Goal: Task Accomplishment & Management: Manage account settings

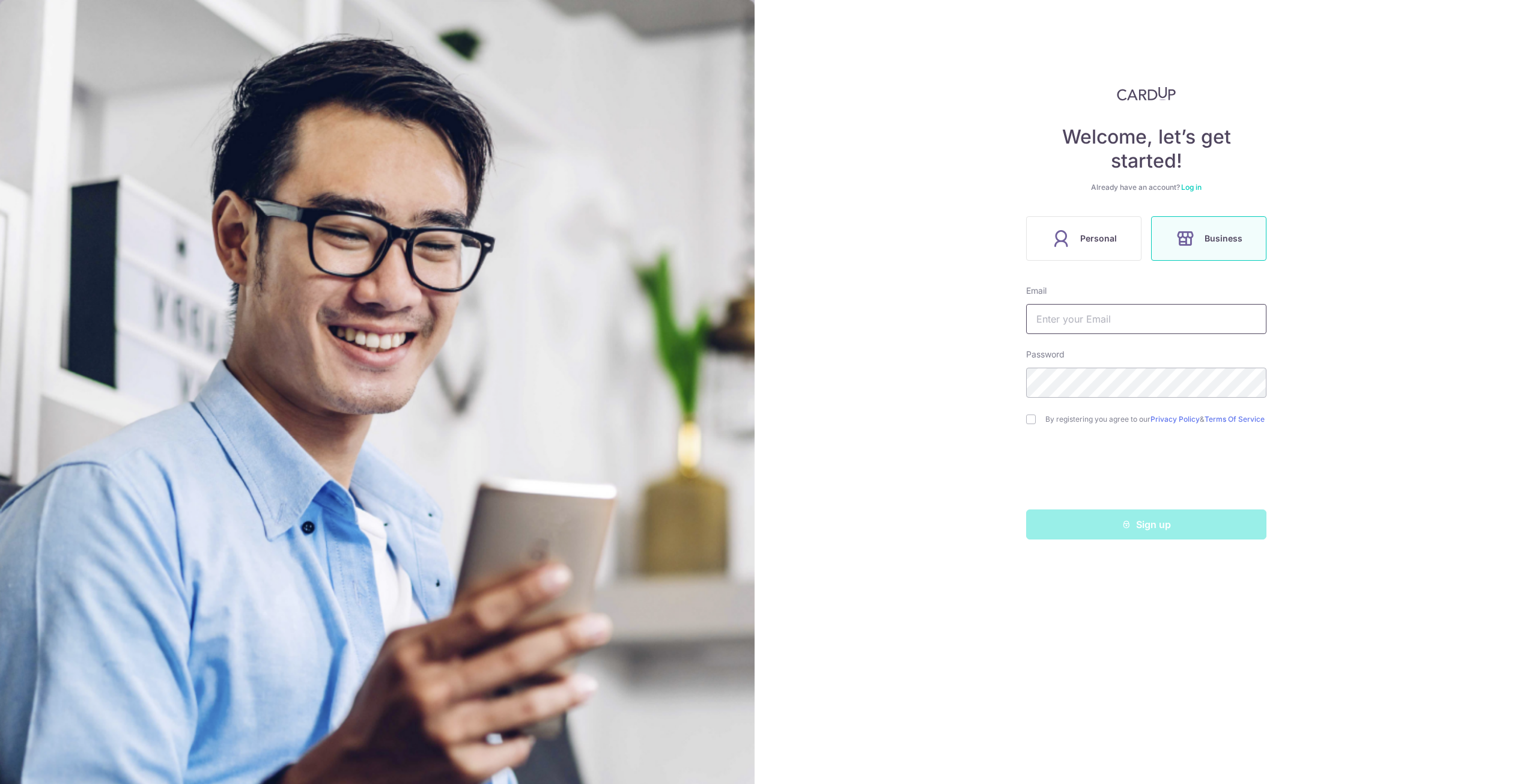
click at [1240, 328] on input "text" at bounding box center [1146, 318] width 240 height 30
click at [1303, 384] on div "Welcome, let’s get started! Already have an account? Log in Personal Business E…" at bounding box center [1146, 392] width 783 height 784
click at [1087, 317] on input "text" at bounding box center [1146, 318] width 240 height 30
type input "[PERSON_NAME][EMAIL_ADDRESS][DOMAIN_NAME]"
click at [1027, 423] on input "checkbox" at bounding box center [1030, 419] width 10 height 10
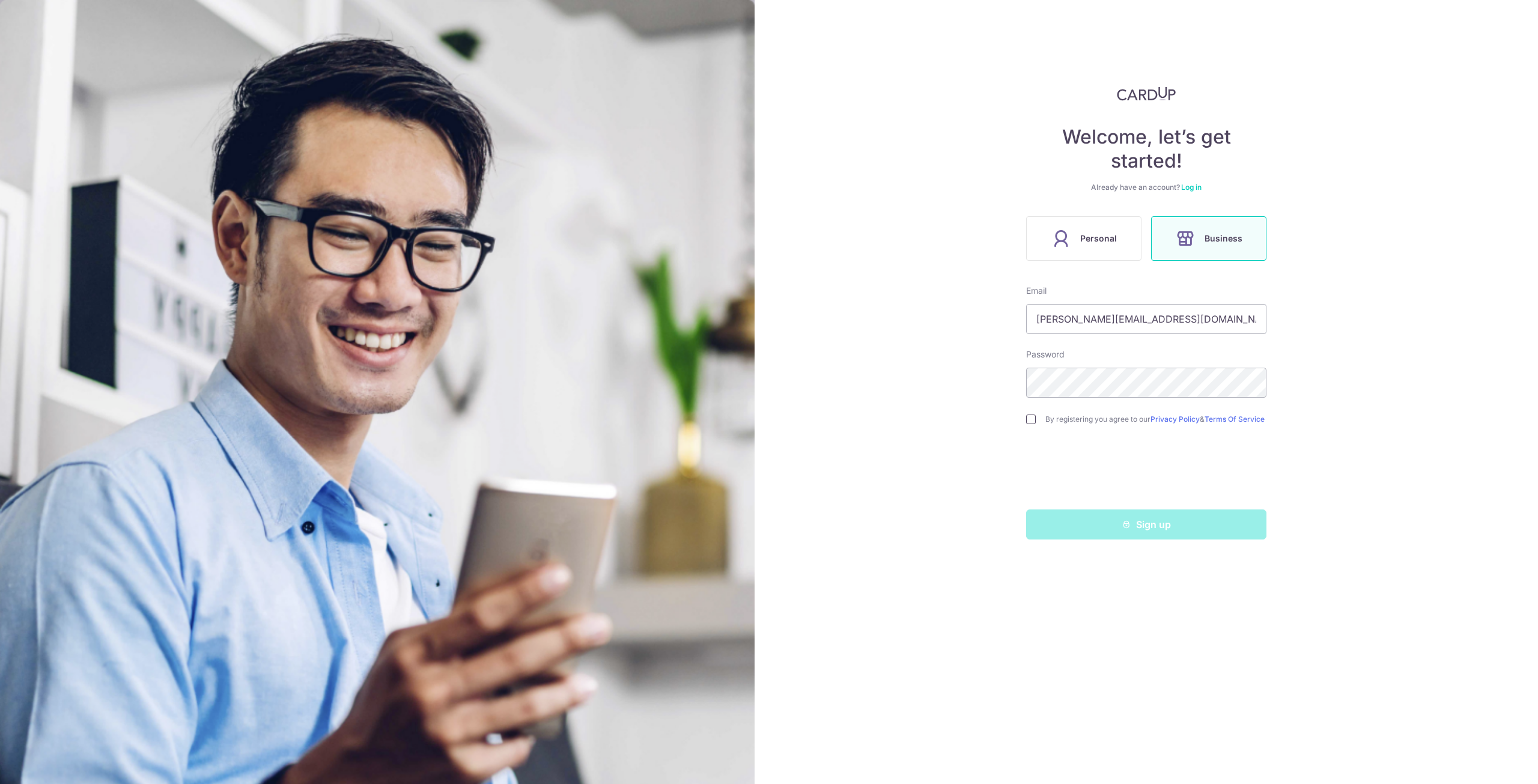
checkbox input "true"
click at [1008, 450] on div "Welcome, let’s get started! Already have an account? Log in Personal Business E…" at bounding box center [1146, 392] width 783 height 784
click at [1149, 532] on button "Sign up" at bounding box center [1146, 524] width 240 height 30
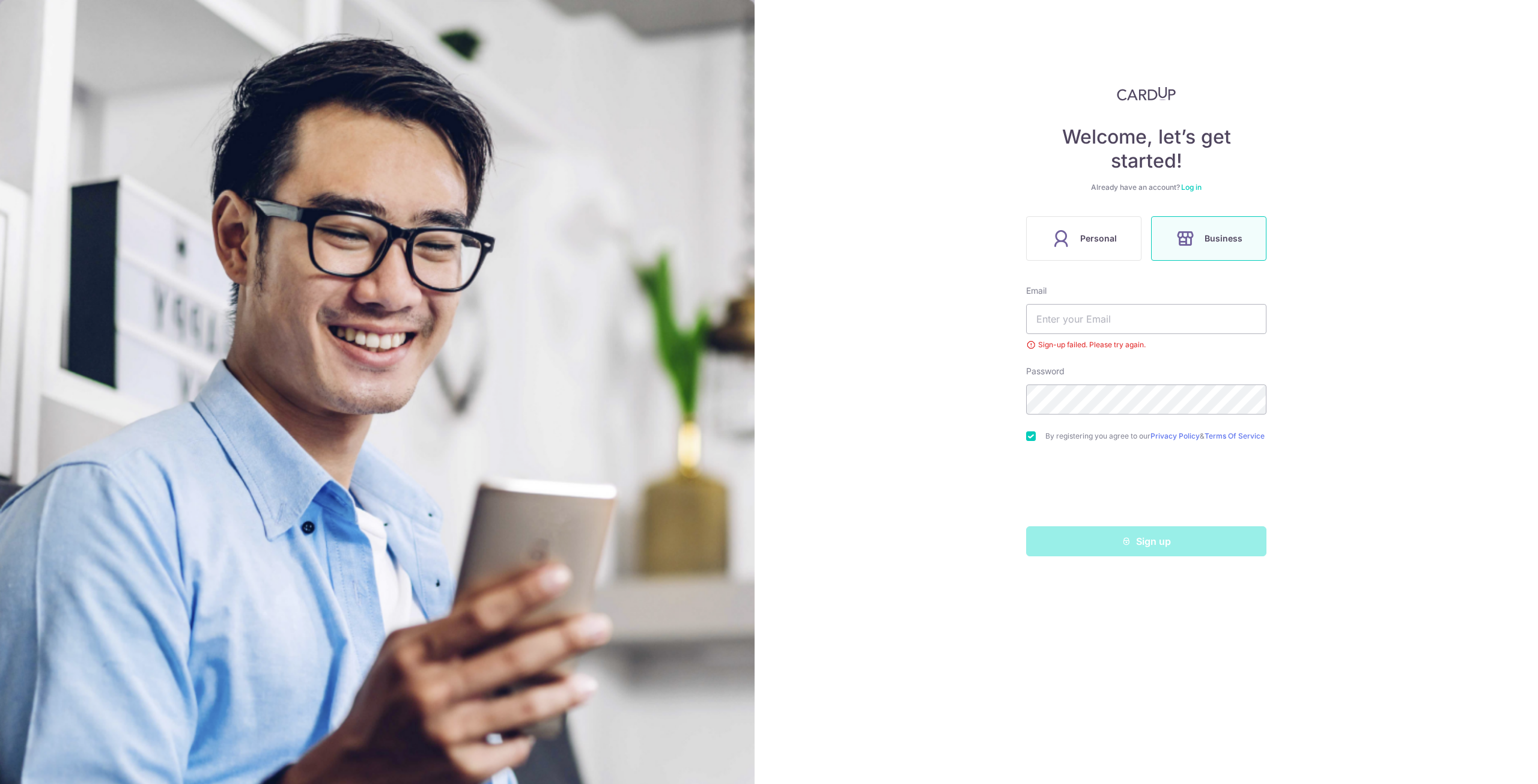
click at [1193, 188] on link "Log in" at bounding box center [1191, 187] width 20 height 9
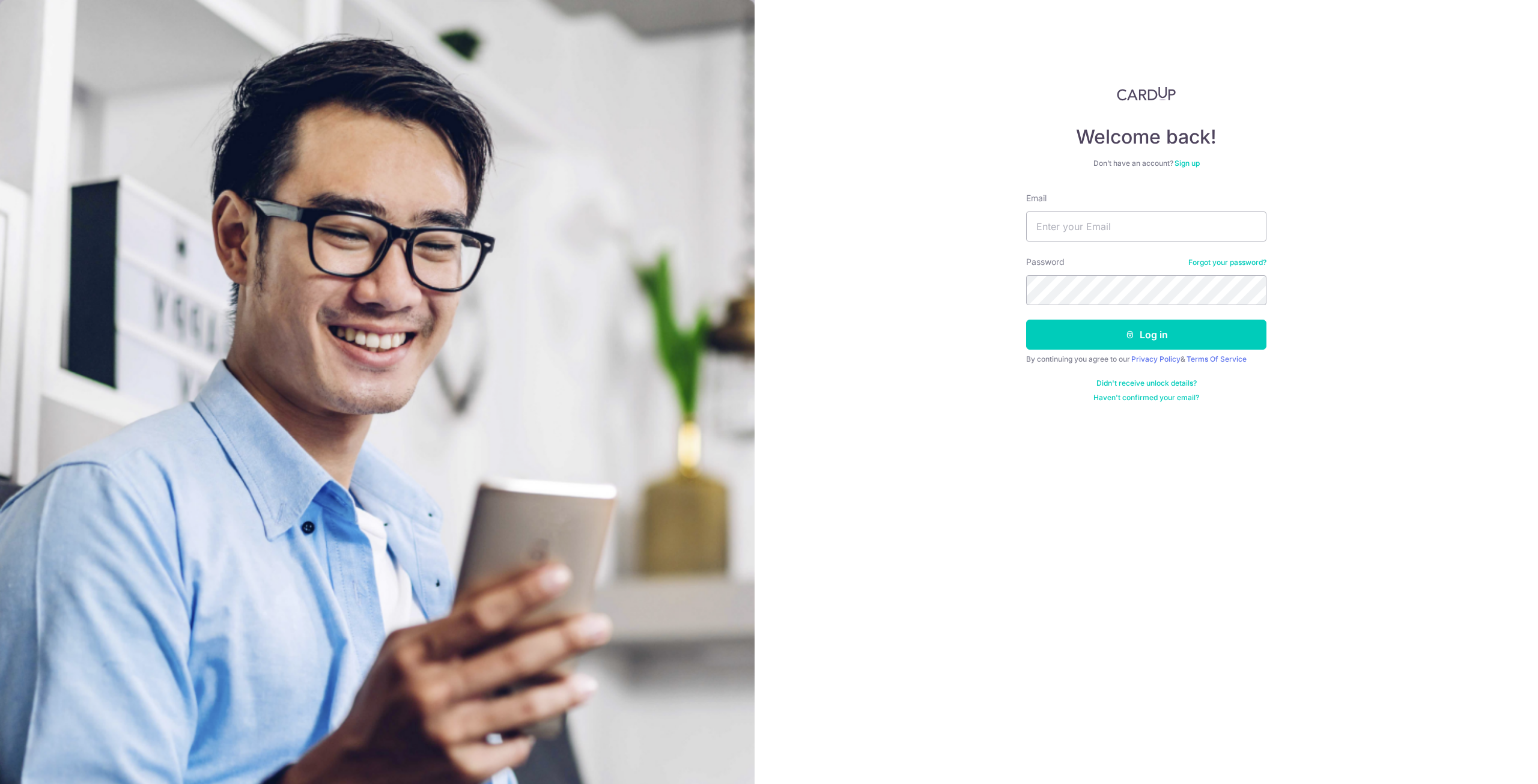
click at [1240, 265] on link "Forgot your password?" at bounding box center [1227, 262] width 78 height 10
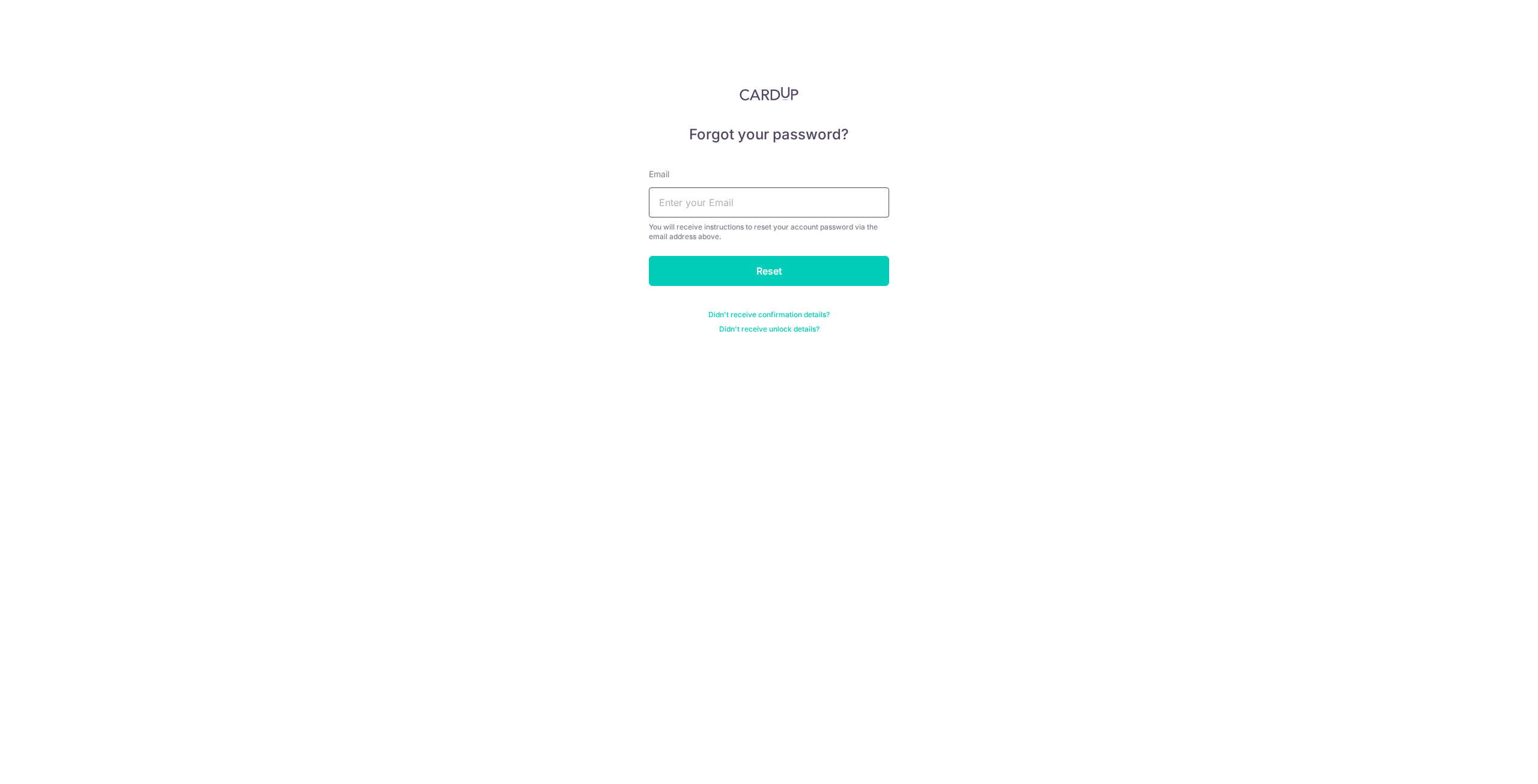
click at [787, 208] on input "text" at bounding box center [769, 202] width 240 height 30
type input "[PERSON_NAME][EMAIL_ADDRESS][DOMAIN_NAME]"
click at [832, 268] on input "Reset" at bounding box center [769, 270] width 240 height 30
